Goal: Entertainment & Leisure: Consume media (video, audio)

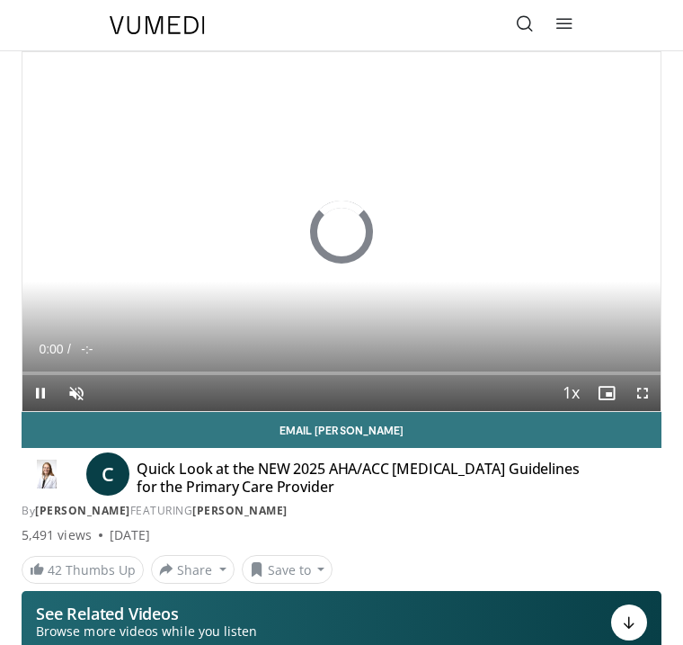
click at [650, 390] on span "Video Player" at bounding box center [643, 393] width 36 height 36
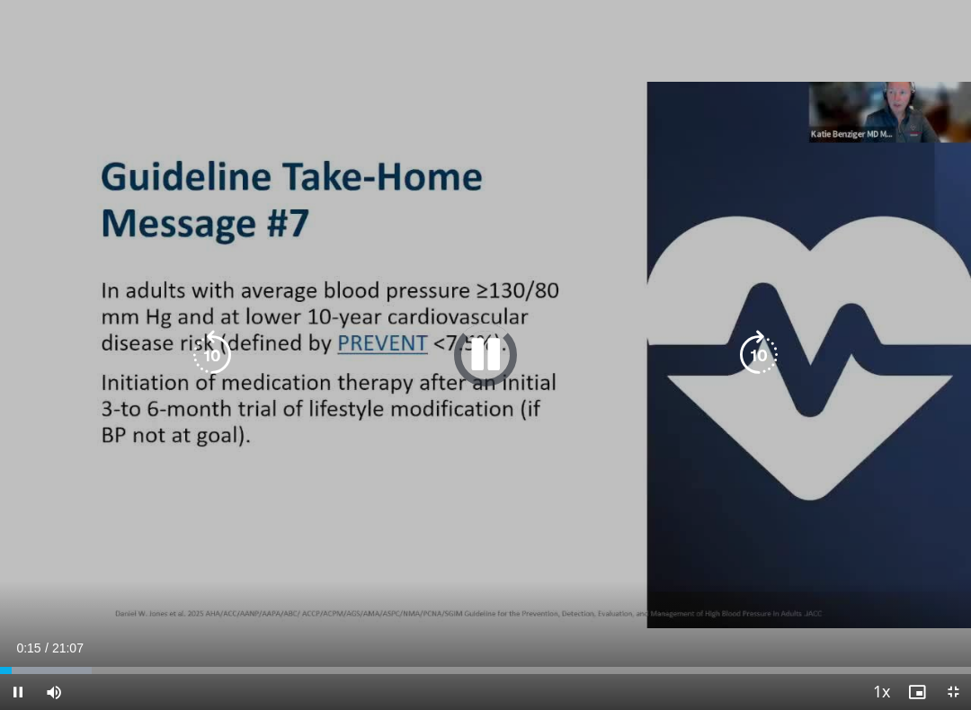
click at [12, 644] on div "Progress Bar" at bounding box center [46, 670] width 92 height 7
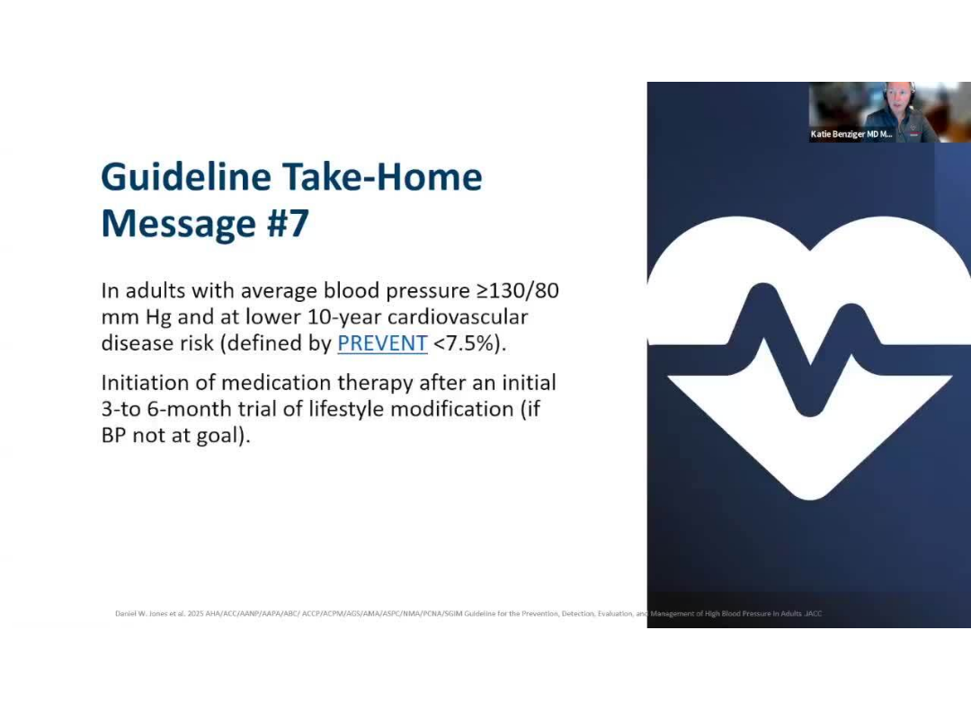
click at [10, 644] on div "Progress Bar" at bounding box center [6, 706] width 12 height 7
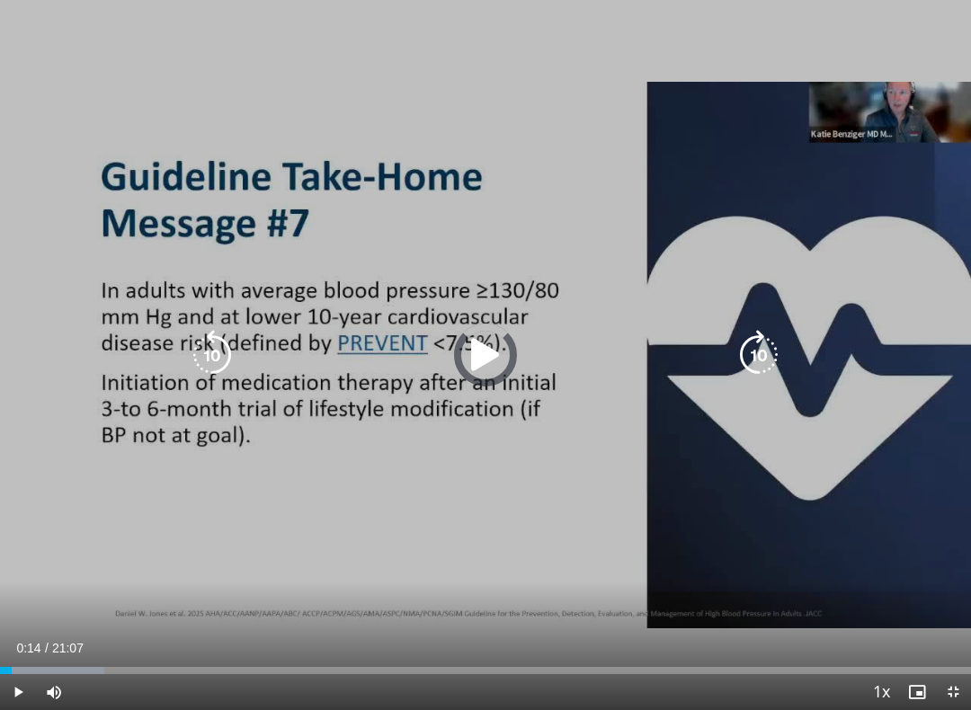
click at [3, 644] on div "Progress Bar" at bounding box center [6, 670] width 12 height 7
click at [45, 644] on div "Loaded : 26.52%" at bounding box center [485, 665] width 971 height 17
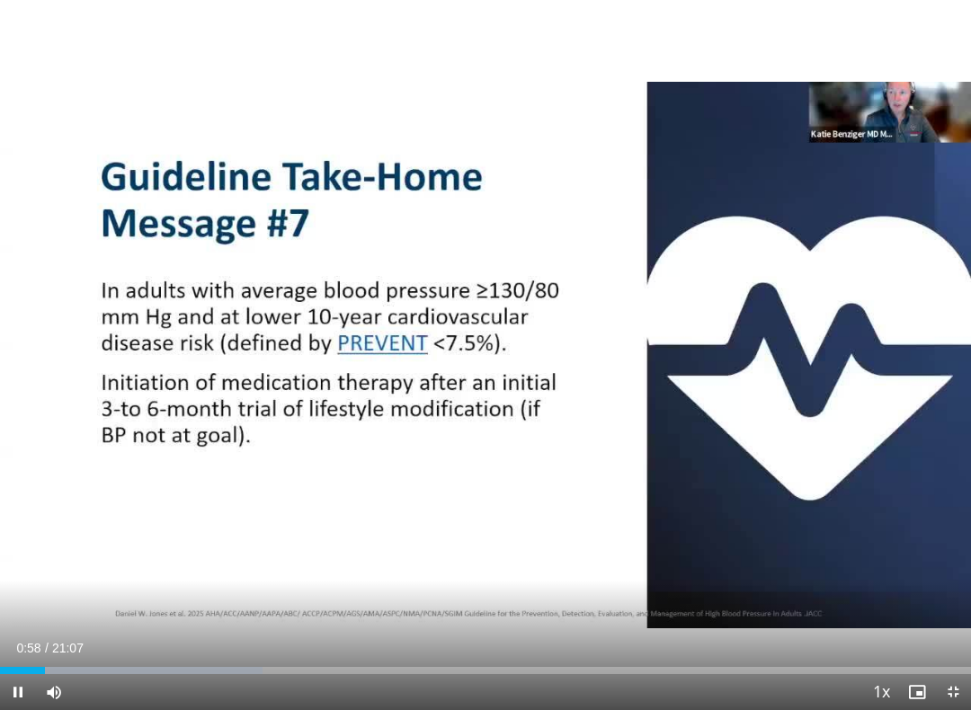
click at [41, 644] on div "Progress Bar" at bounding box center [22, 670] width 45 height 7
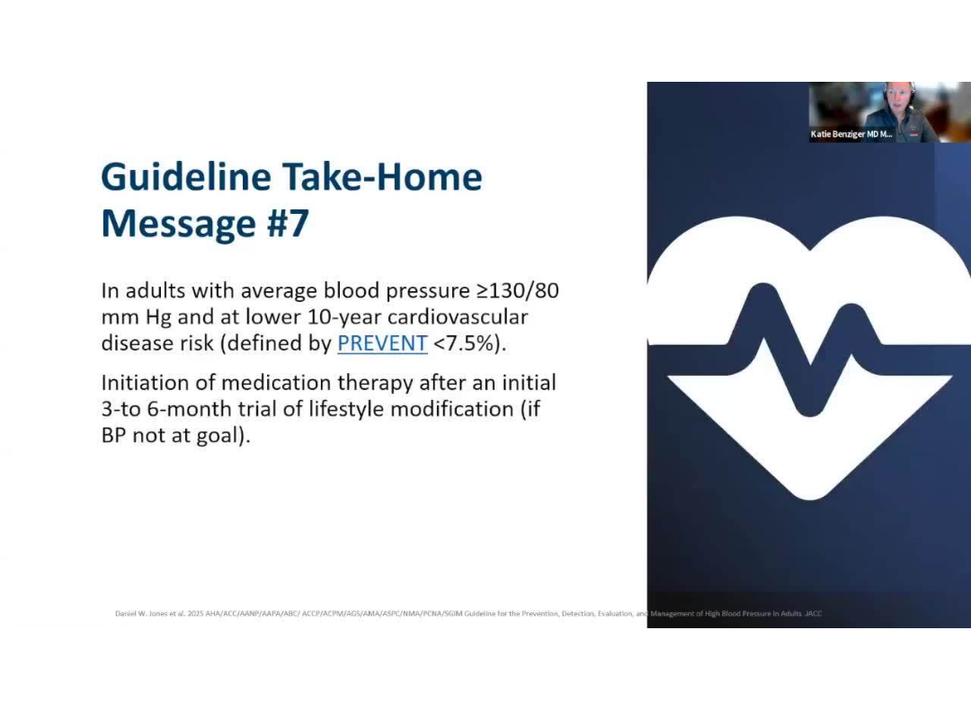
click at [444, 522] on div "10 seconds Tap to unmute" at bounding box center [485, 355] width 971 height 710
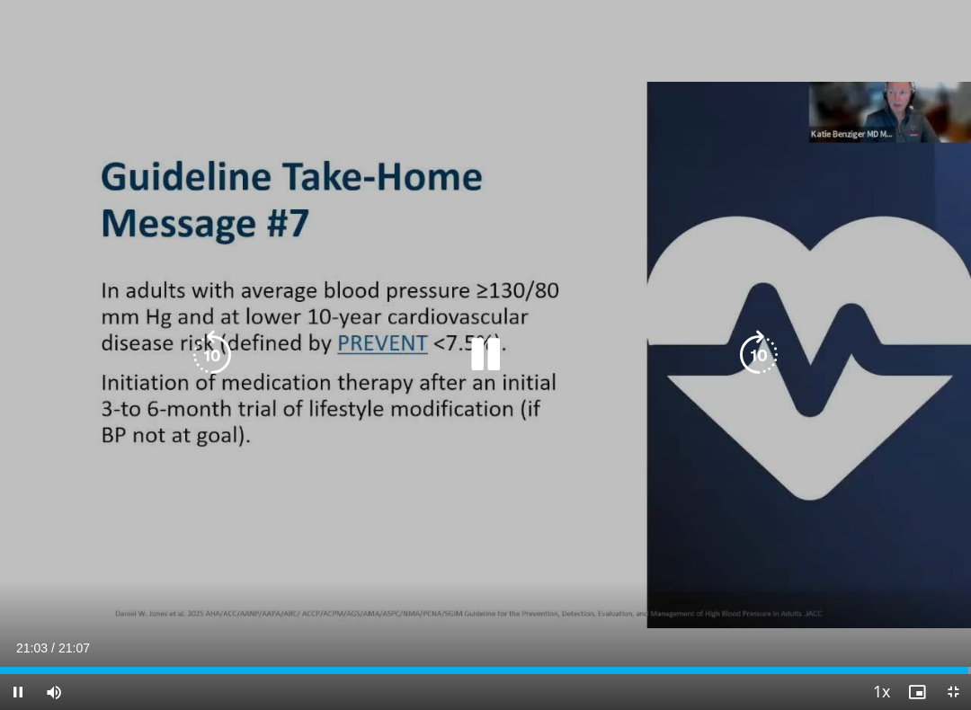
click at [475, 420] on div "10 seconds Tap to unmute" at bounding box center [485, 355] width 971 height 710
